Goal: Task Accomplishment & Management: Use online tool/utility

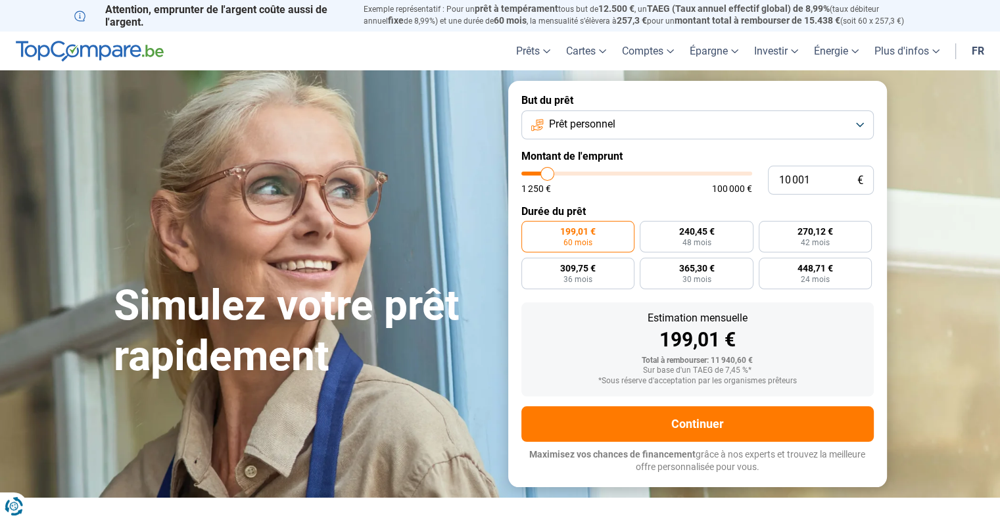
click at [737, 122] on button "Prêt personnel" at bounding box center [697, 124] width 352 height 29
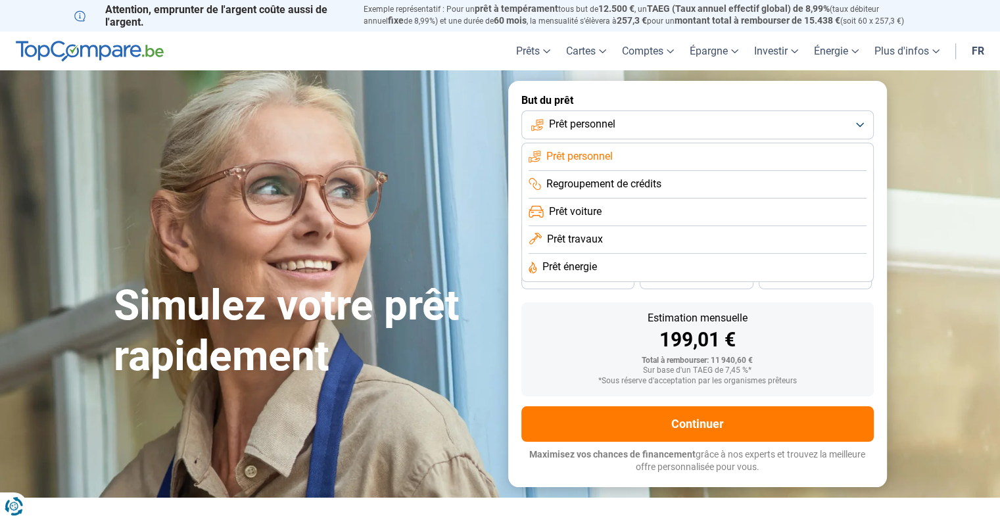
click at [581, 242] on span "Prêt travaux" at bounding box center [575, 239] width 56 height 14
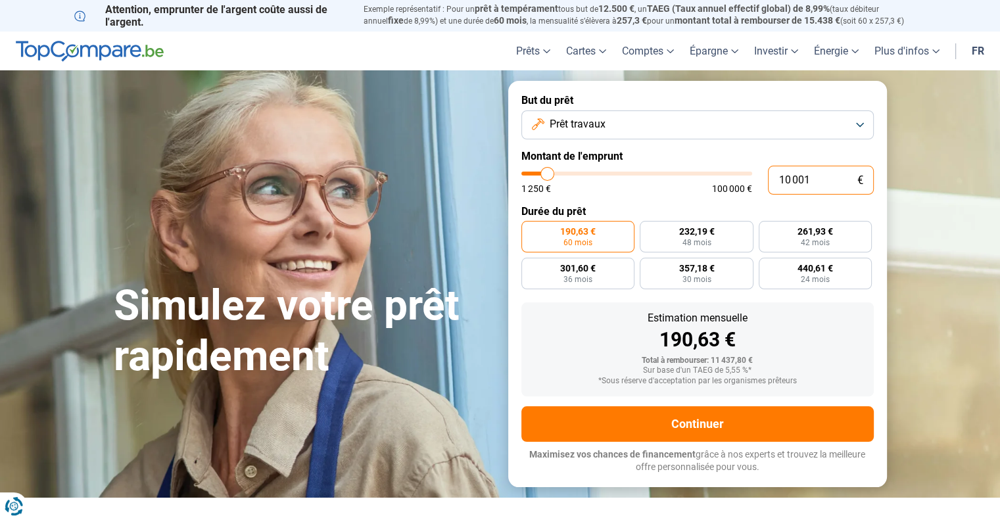
drag, startPoint x: 820, startPoint y: 176, endPoint x: 746, endPoint y: 189, distance: 74.8
click at [750, 188] on div "10 001 € 1 250 € 100 000 €" at bounding box center [697, 180] width 352 height 29
type input "1"
type input "1250"
type input "18"
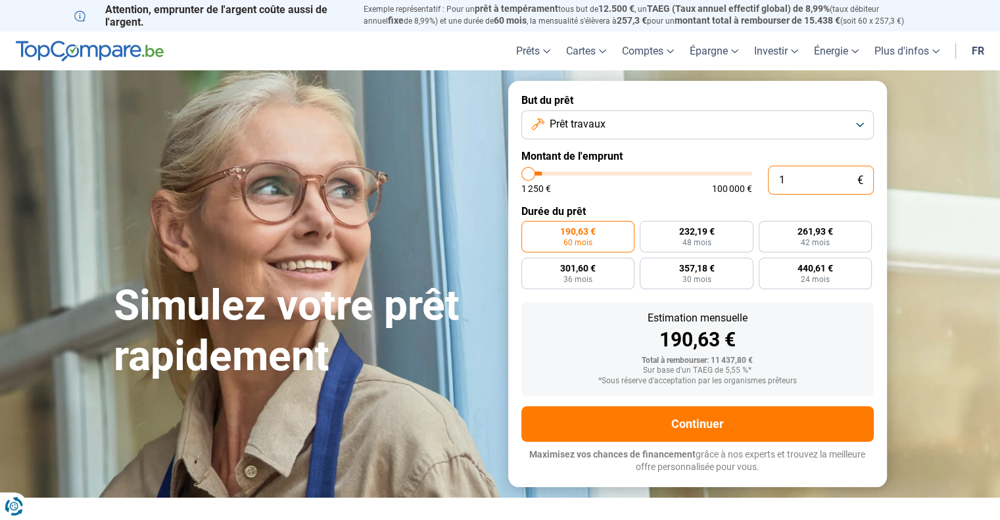
type input "1250"
type input "180"
type input "1250"
type input "1 800"
type input "1750"
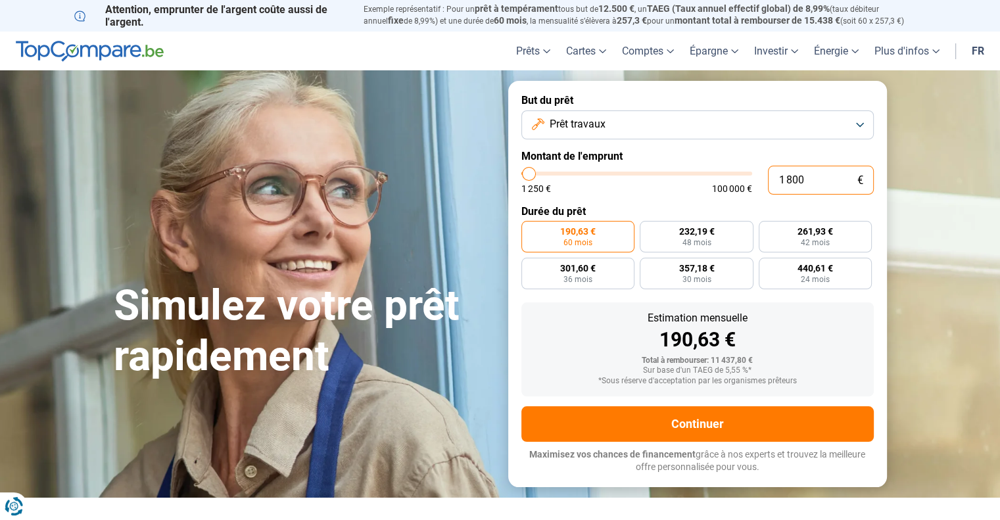
type input "180"
type input "1250"
type input "18"
type input "1250"
type input "1"
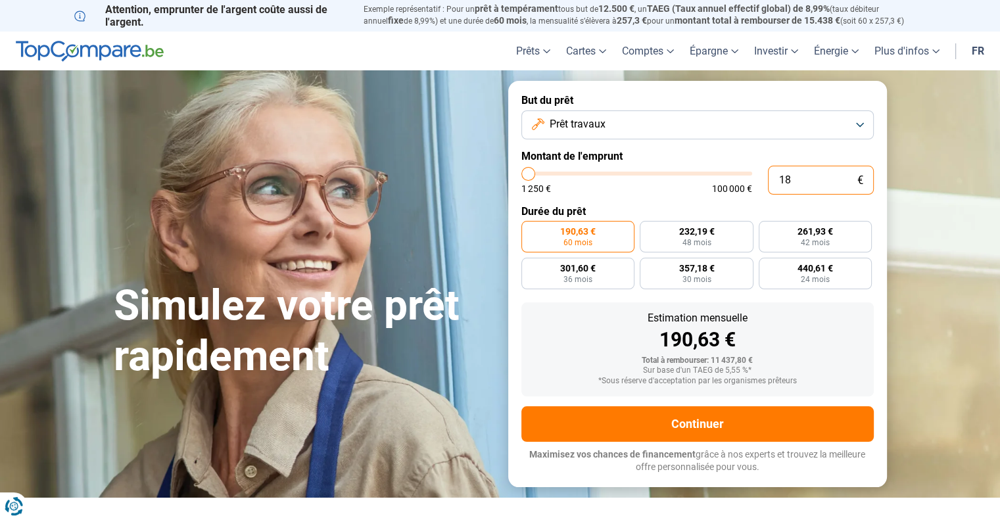
type input "1250"
type input "0"
type input "1250"
type input "2"
type input "1250"
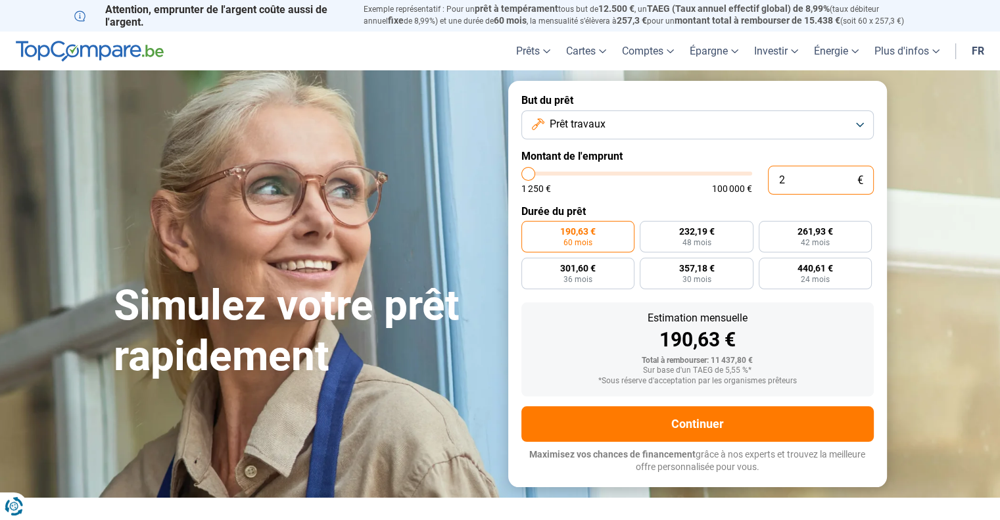
type input "20"
type input "1250"
type input "200"
type input "1250"
type input "2 000"
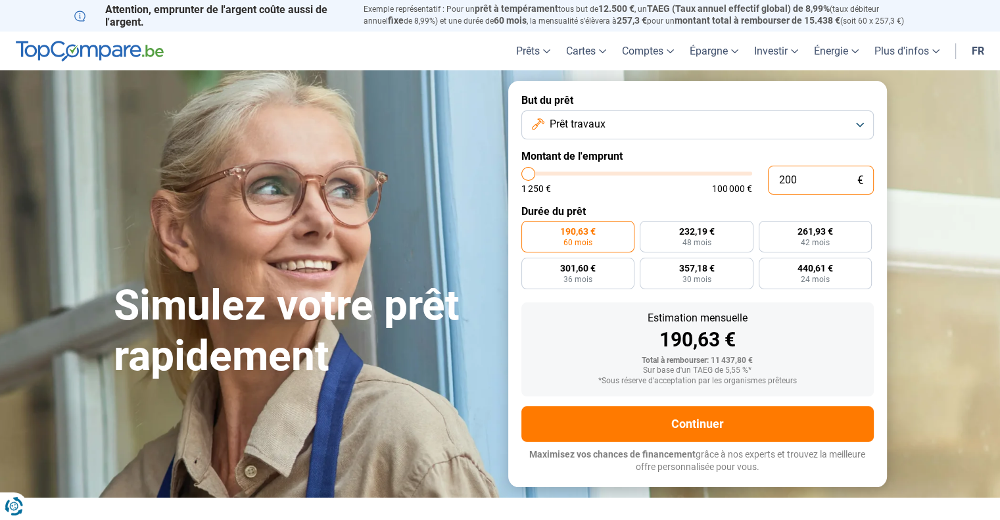
type input "2000"
type input "20 000"
type input "20000"
radio input "false"
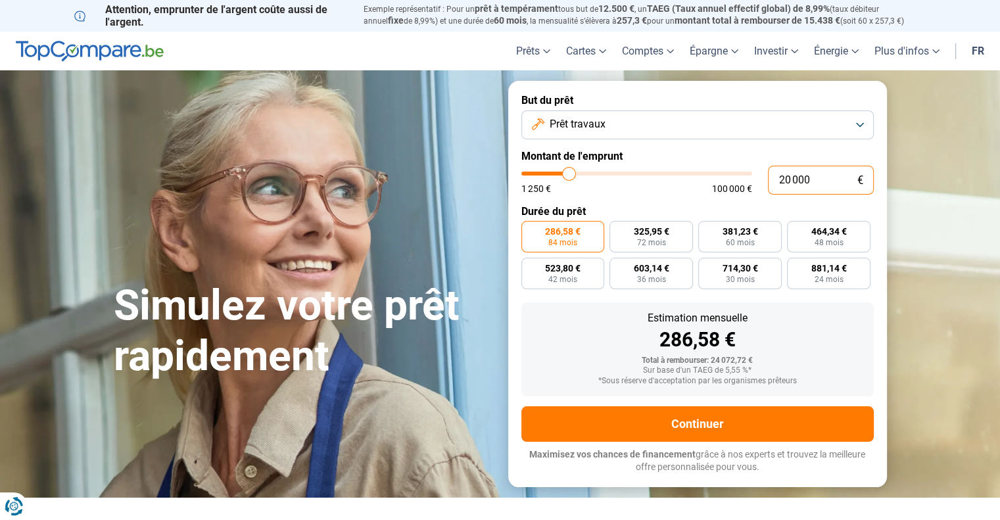
type input "20 000"
